Goal: Check status: Check status

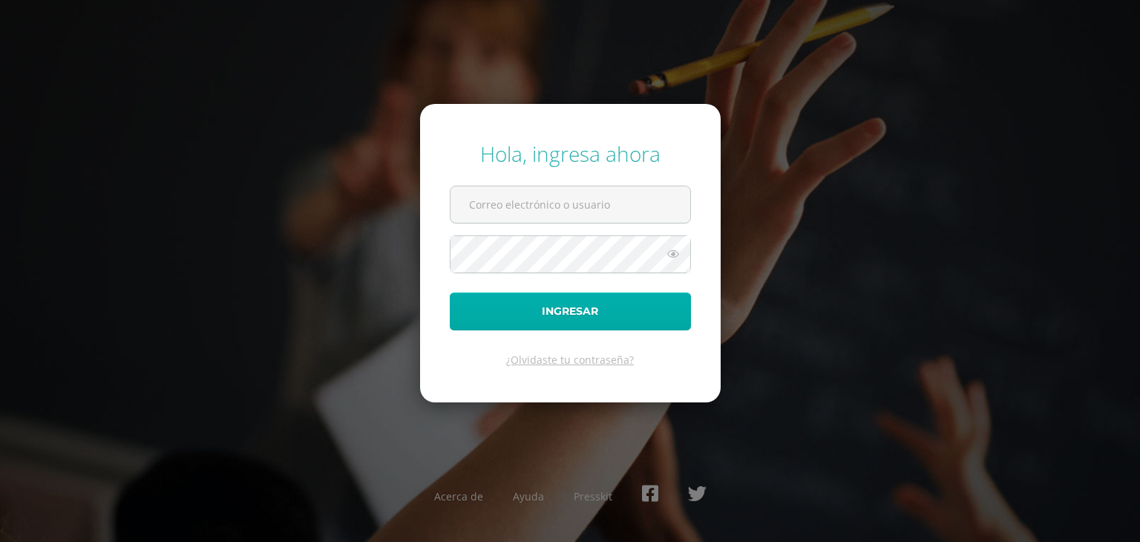
type input "[EMAIL_ADDRESS][DOMAIN_NAME]"
click at [615, 303] on button "Ingresar" at bounding box center [570, 311] width 241 height 38
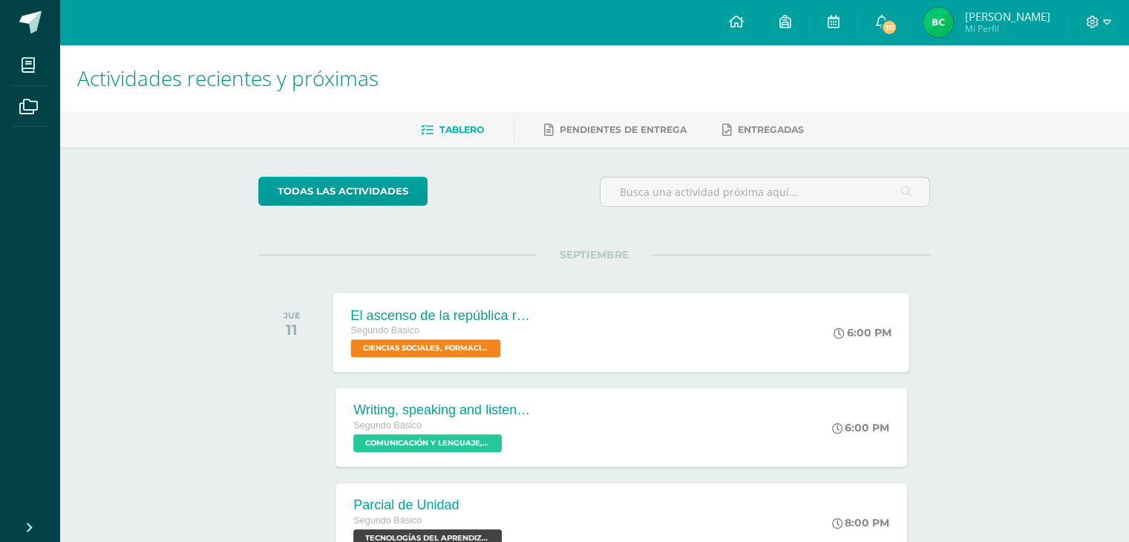
click at [805, 323] on div "El ascenso de la república romana Segundo Básico CIENCIAS SOCIALES, FORMACIÓN C…" at bounding box center [621, 331] width 577 height 79
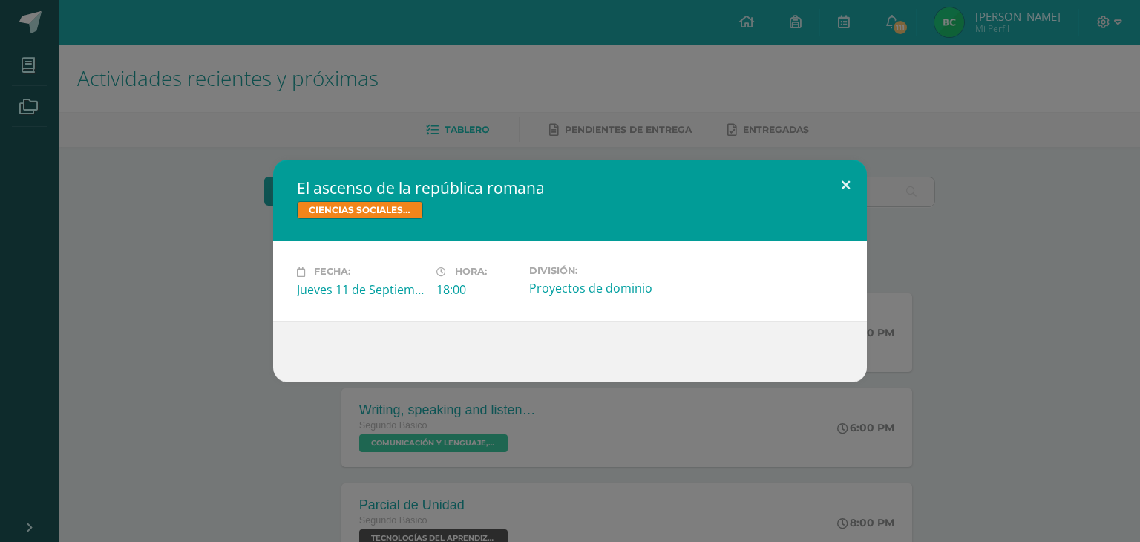
click at [841, 184] on button at bounding box center [846, 185] width 42 height 50
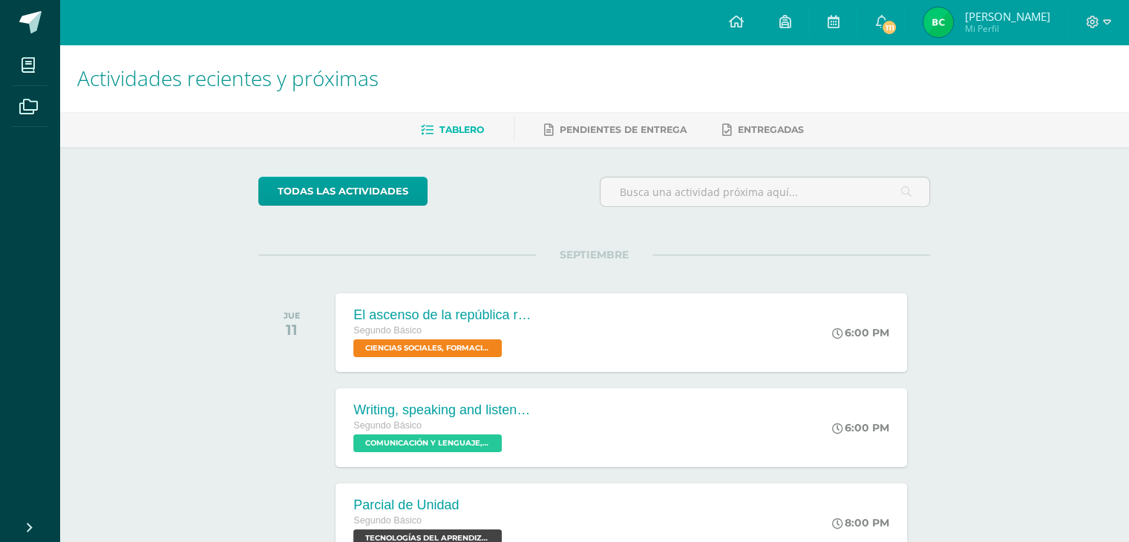
click at [953, 17] on img at bounding box center [938, 22] width 30 height 30
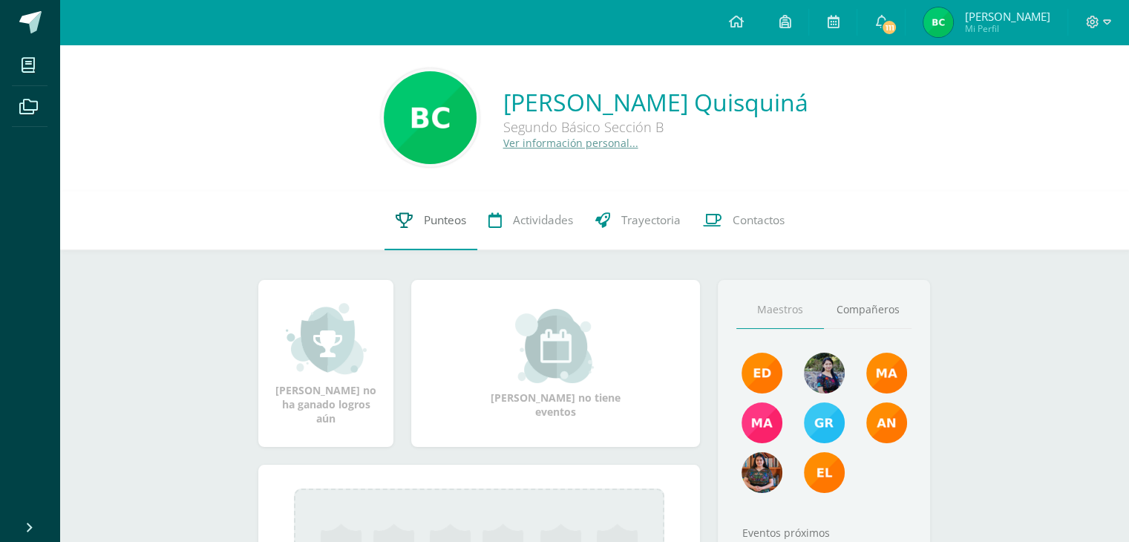
click at [446, 220] on span "Punteos" at bounding box center [445, 220] width 42 height 16
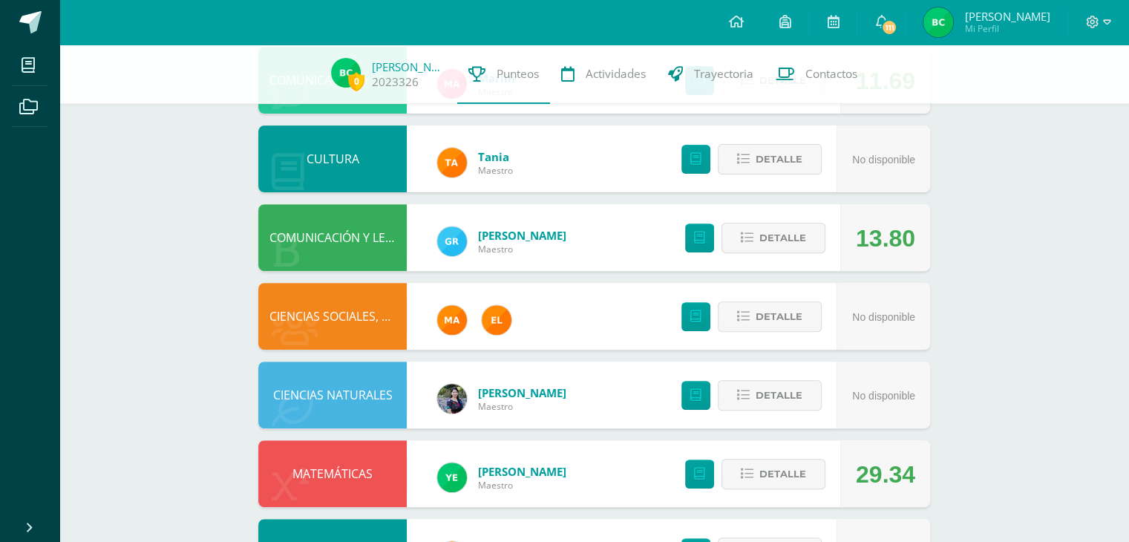
scroll to position [503, 0]
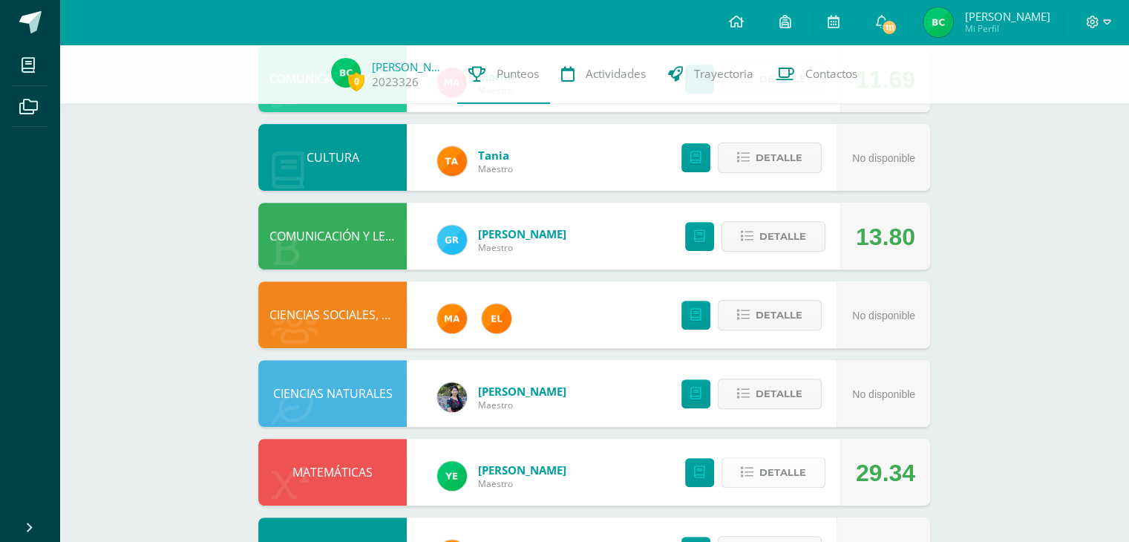
click at [799, 474] on span "Detalle" at bounding box center [782, 472] width 47 height 27
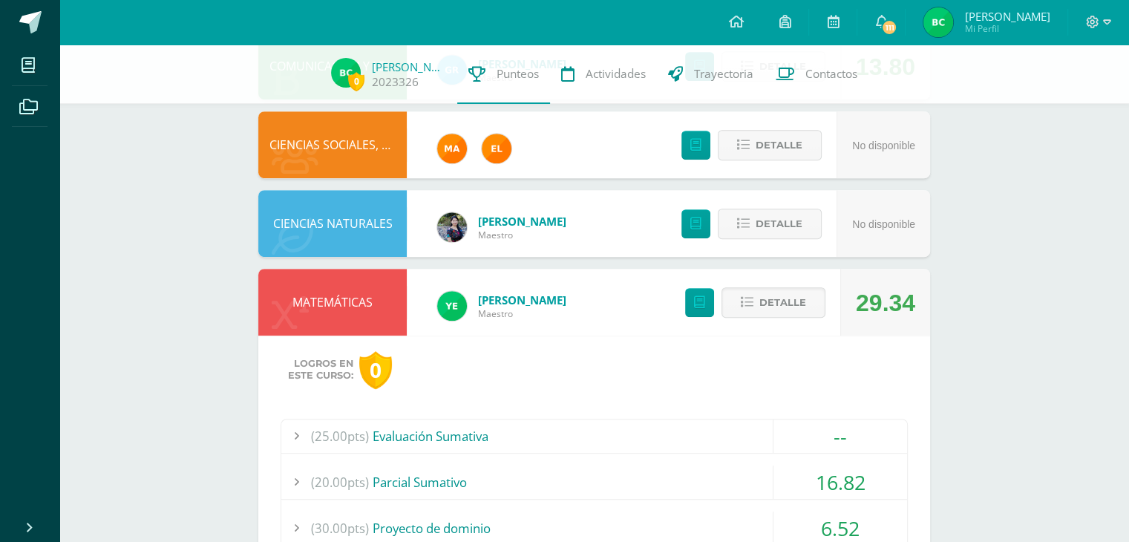
scroll to position [693, 0]
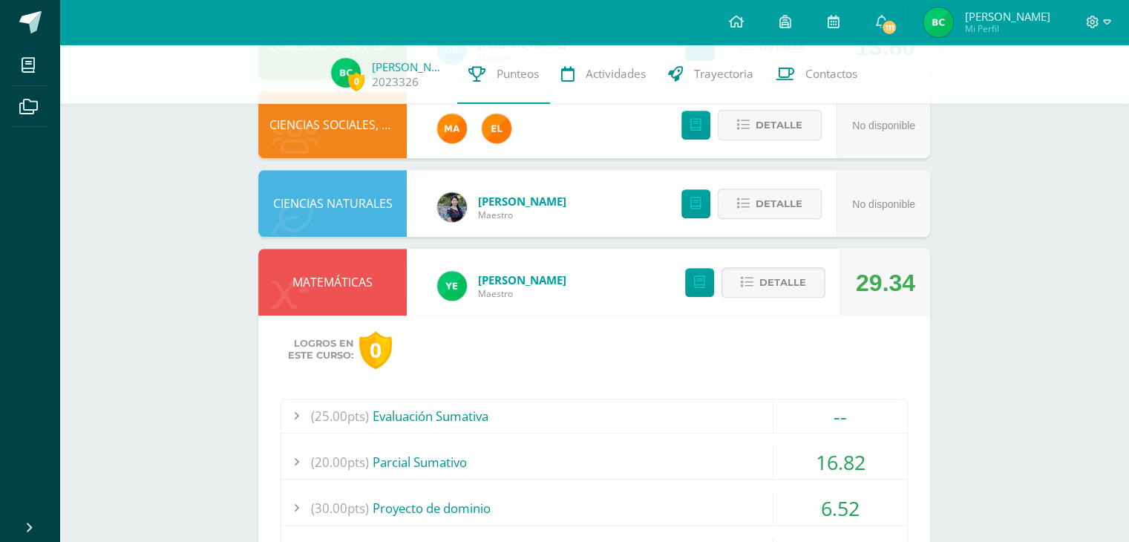
click at [840, 464] on div "16.82" at bounding box center [840, 461] width 134 height 33
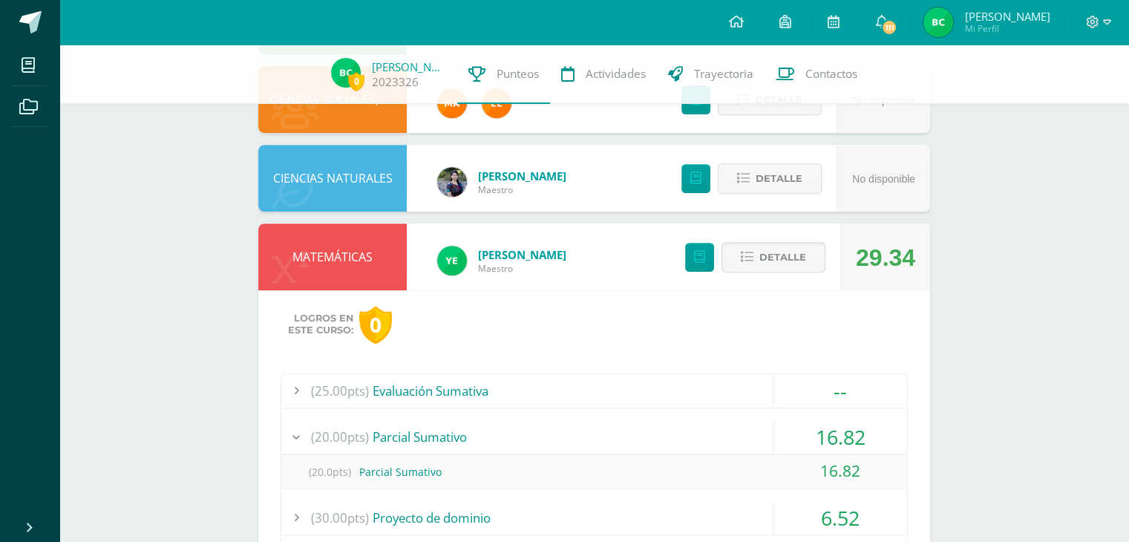
scroll to position [724, 0]
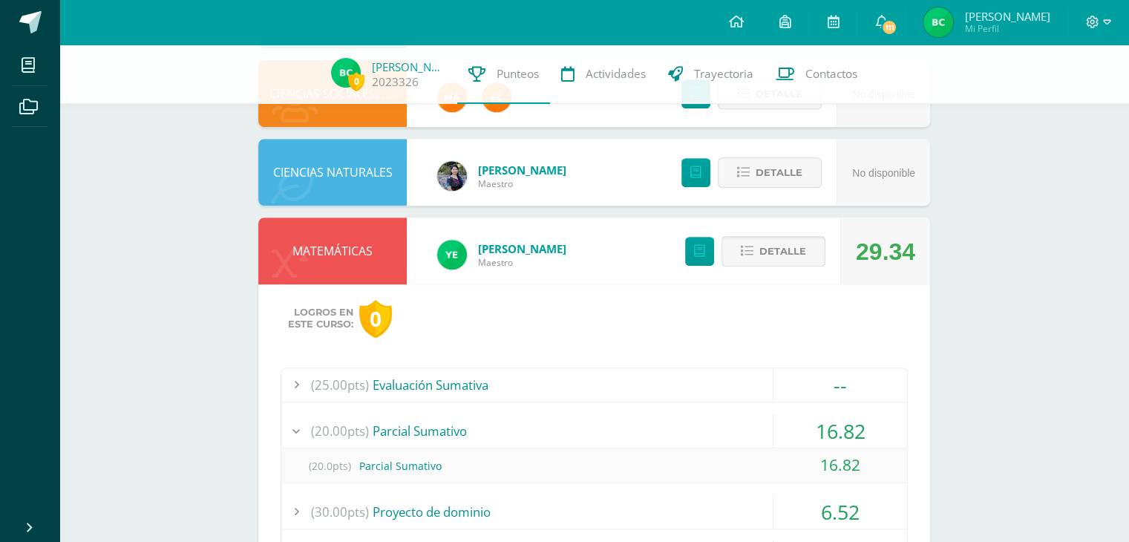
drag, startPoint x: 844, startPoint y: 422, endPoint x: 787, endPoint y: 247, distance: 183.5
click at [787, 247] on span "Detalle" at bounding box center [782, 250] width 47 height 27
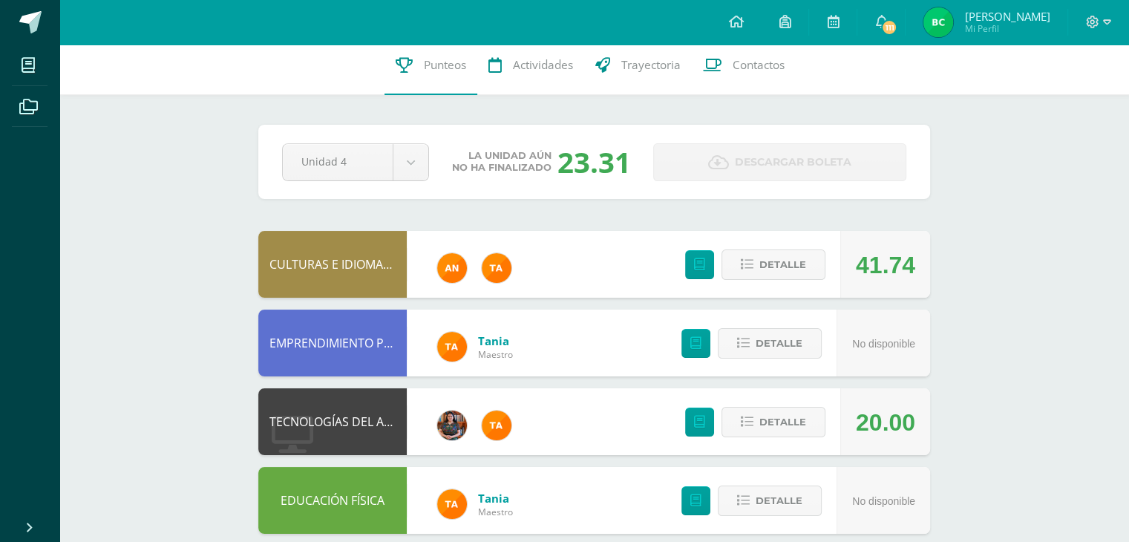
scroll to position [0, 0]
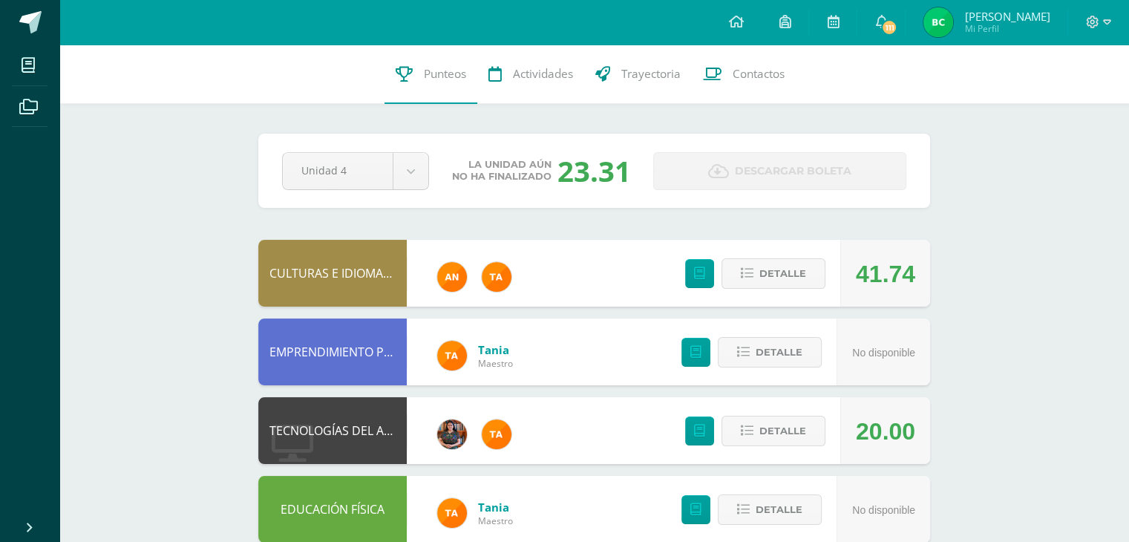
click at [408, 347] on div "Tania Maestro" at bounding box center [474, 351] width 135 height 59
